Goal: Information Seeking & Learning: Learn about a topic

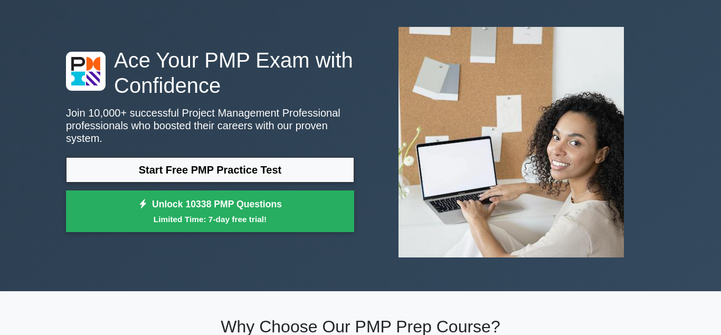
scroll to position [46, 0]
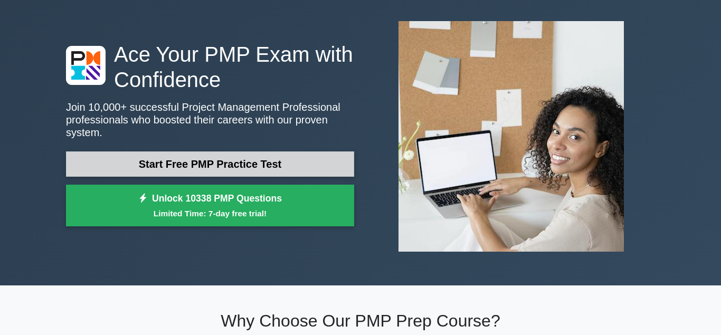
click at [264, 151] on link "Start Free PMP Practice Test" at bounding box center [210, 163] width 288 height 25
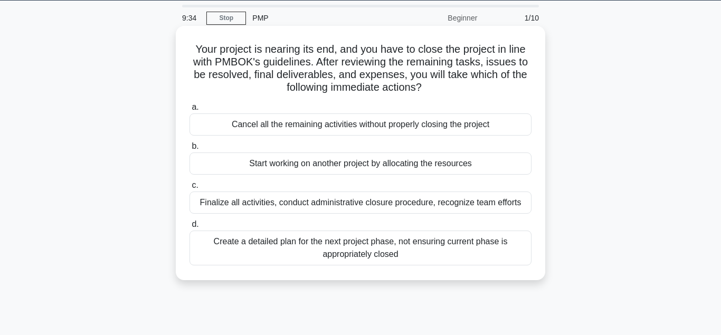
scroll to position [32, 0]
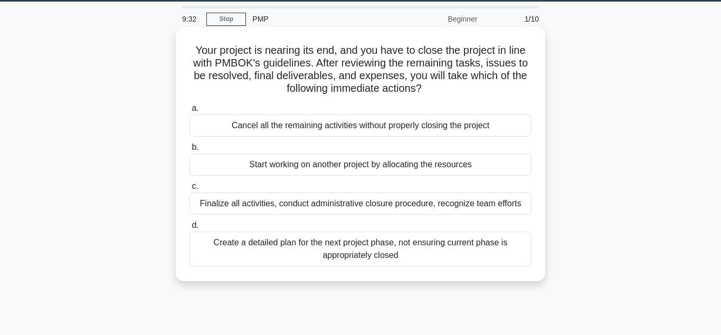
click at [244, 212] on div "Finalize all activities, conduct administrative closure procedure, recognize te…" at bounding box center [360, 204] width 342 height 22
click at [189, 190] on input "c. Finalize all activities, conduct administrative closure procedure, recognize…" at bounding box center [189, 186] width 0 height 7
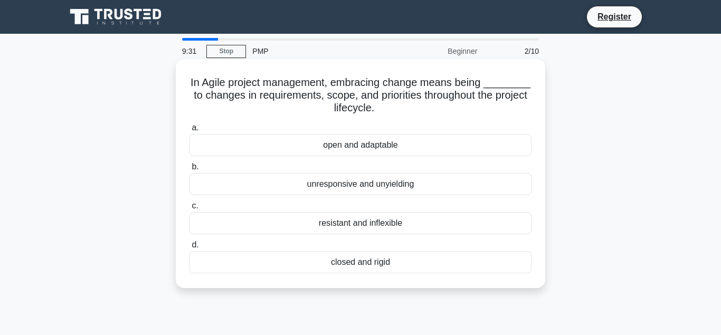
scroll to position [18, 0]
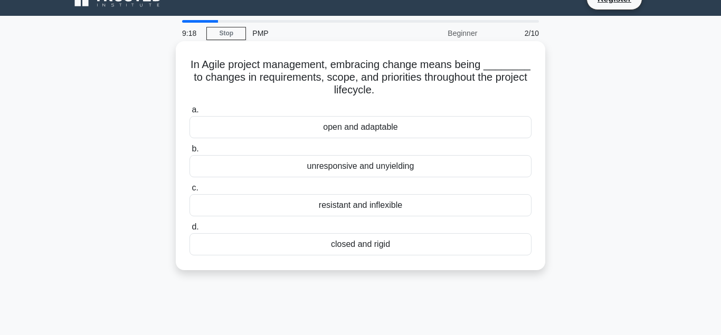
click at [384, 122] on div "open and adaptable" at bounding box center [360, 127] width 342 height 22
click at [189, 113] on input "a. open and adaptable" at bounding box center [189, 110] width 0 height 7
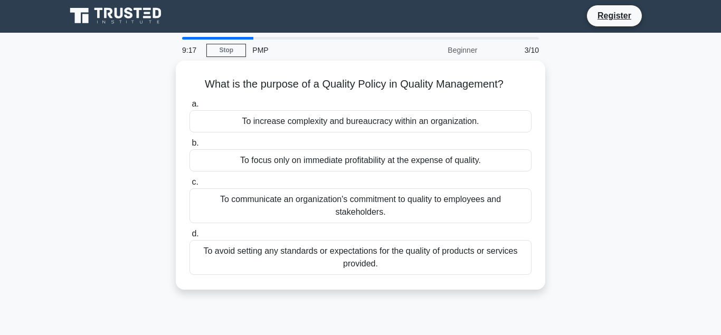
scroll to position [0, 0]
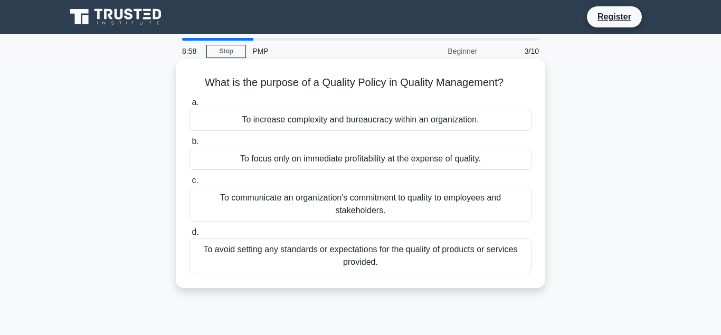
click at [386, 215] on div "To communicate an organization's commitment to quality to employees and stakeho…" at bounding box center [360, 204] width 342 height 35
click at [189, 184] on input "c. To communicate an organization's commitment to quality to employees and stak…" at bounding box center [189, 180] width 0 height 7
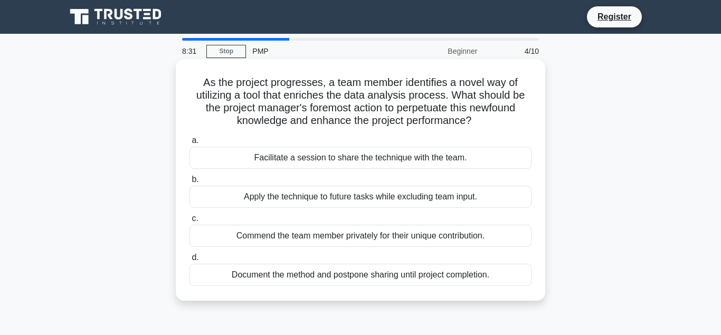
drag, startPoint x: 311, startPoint y: 275, endPoint x: 272, endPoint y: 167, distance: 114.5
click at [272, 167] on div "a. Facilitate a session to share the technique with the team. b. Apply the tech…" at bounding box center [360, 210] width 355 height 156
click at [272, 167] on div "Facilitate a session to share the technique with the team." at bounding box center [360, 158] width 342 height 22
click at [189, 144] on input "a. Facilitate a session to share the technique with the team." at bounding box center [189, 140] width 0 height 7
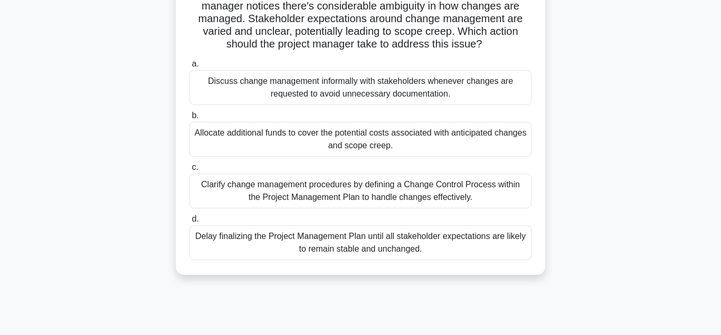
scroll to position [88, 0]
click at [346, 103] on div "Discuss change management informally with stakeholders whenever changes are req…" at bounding box center [360, 88] width 342 height 35
click at [189, 69] on input "a. Discuss change management informally with stakeholders whenever changes are …" at bounding box center [189, 65] width 0 height 7
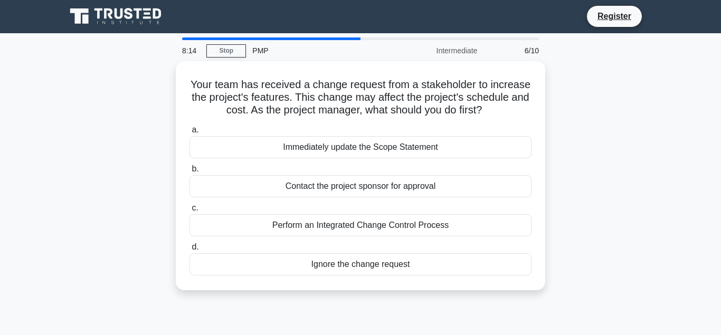
scroll to position [0, 0]
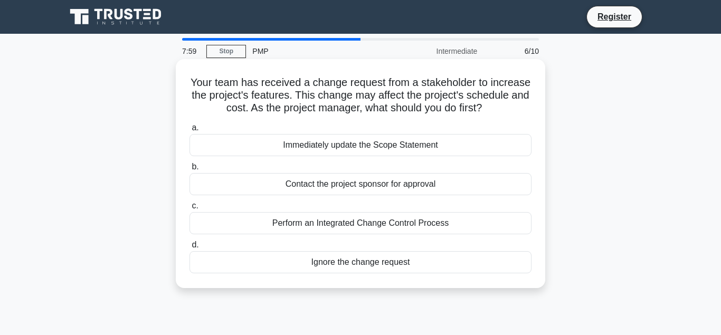
click at [333, 186] on div "Contact the project sponsor for approval" at bounding box center [360, 184] width 342 height 22
click at [189, 170] on input "b. Contact the project sponsor for approval" at bounding box center [189, 167] width 0 height 7
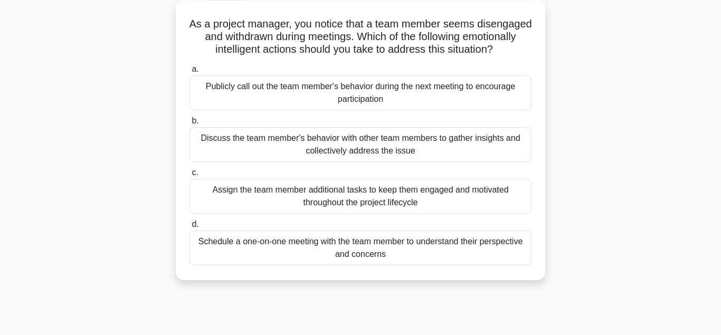
scroll to position [61, 0]
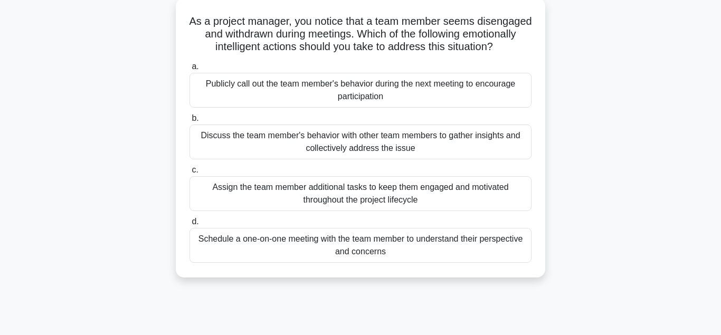
click at [274, 187] on div "Assign the team member additional tasks to keep them engaged and motivated thro…" at bounding box center [360, 193] width 342 height 35
click at [189, 174] on input "c. Assign the team member additional tasks to keep them engaged and motivated t…" at bounding box center [189, 170] width 0 height 7
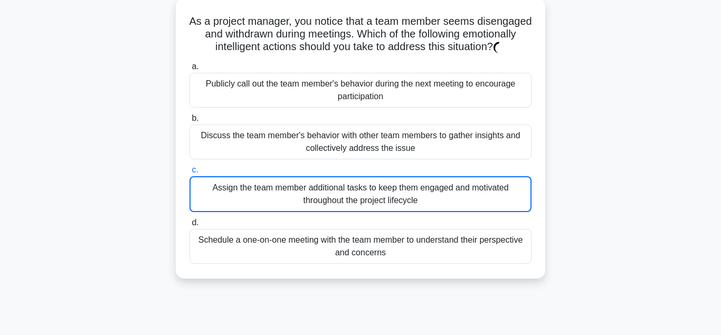
click at [274, 187] on div "Assign the team member additional tasks to keep them engaged and motivated thro…" at bounding box center [360, 194] width 342 height 36
click at [189, 174] on input "c. Assign the team member additional tasks to keep them engaged and motivated t…" at bounding box center [189, 170] width 0 height 7
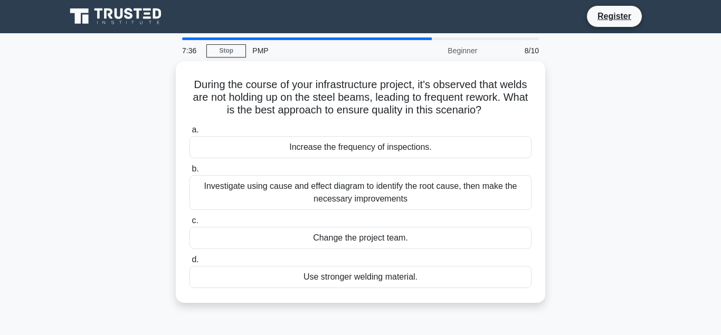
scroll to position [0, 0]
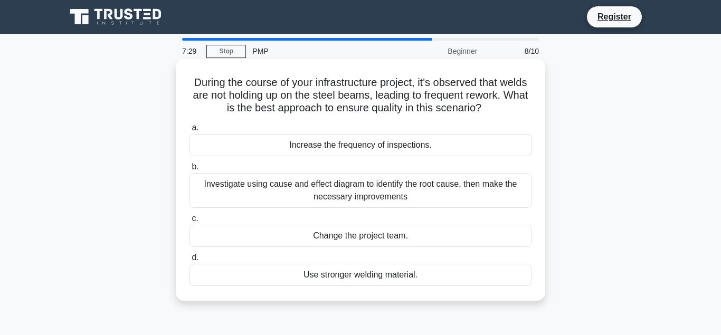
click at [367, 148] on div "Increase the frequency of inspections." at bounding box center [360, 145] width 342 height 22
click at [189, 131] on input "a. Increase the frequency of inspections." at bounding box center [189, 128] width 0 height 7
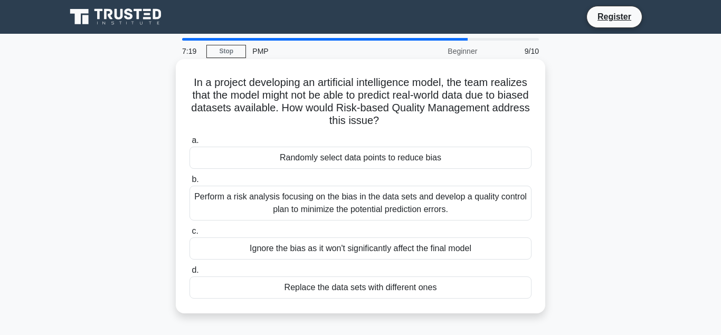
click at [308, 248] on div "Ignore the bias as it won't significantly affect the final model" at bounding box center [360, 249] width 342 height 22
click at [189, 235] on input "c. Ignore the bias as it won't significantly affect the final model" at bounding box center [189, 231] width 0 height 7
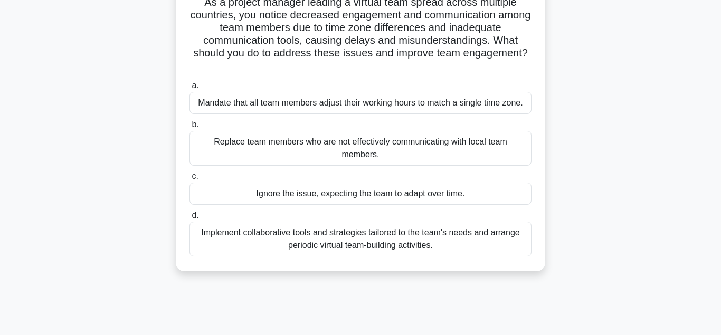
scroll to position [80, 0]
click at [386, 239] on div "Implement collaborative tools and strategies tailored to the team's needs and a…" at bounding box center [360, 239] width 342 height 35
click at [189, 220] on input "d. Implement collaborative tools and strategies tailored to the team's needs an…" at bounding box center [189, 216] width 0 height 7
